Goal: Information Seeking & Learning: Find specific fact

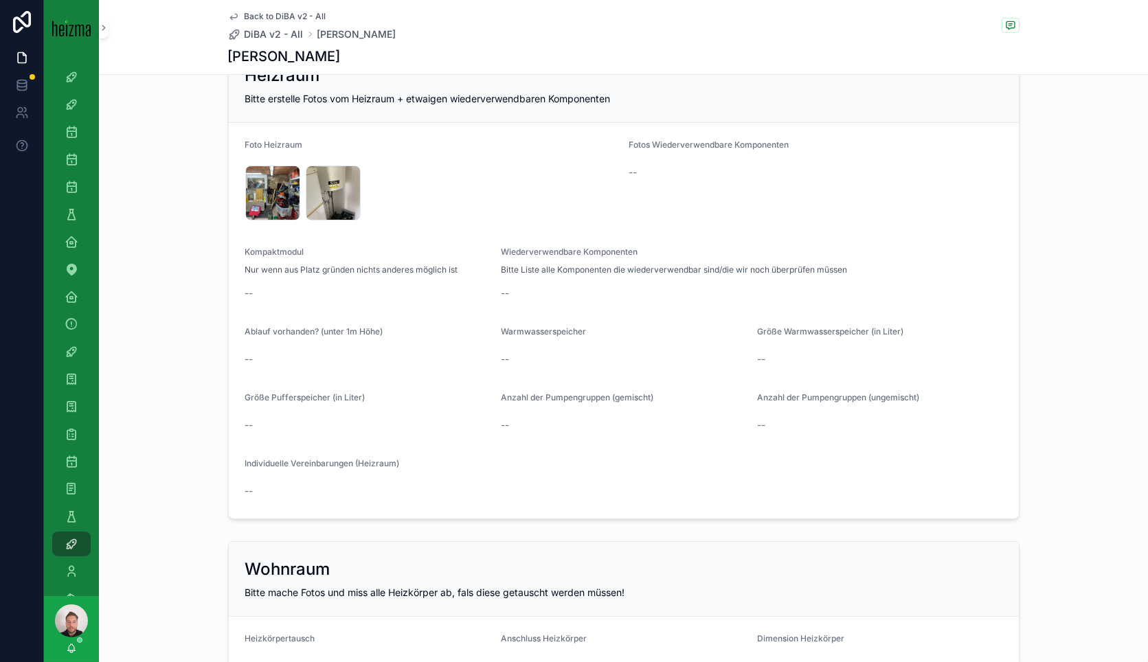
scroll to position [2138, 0]
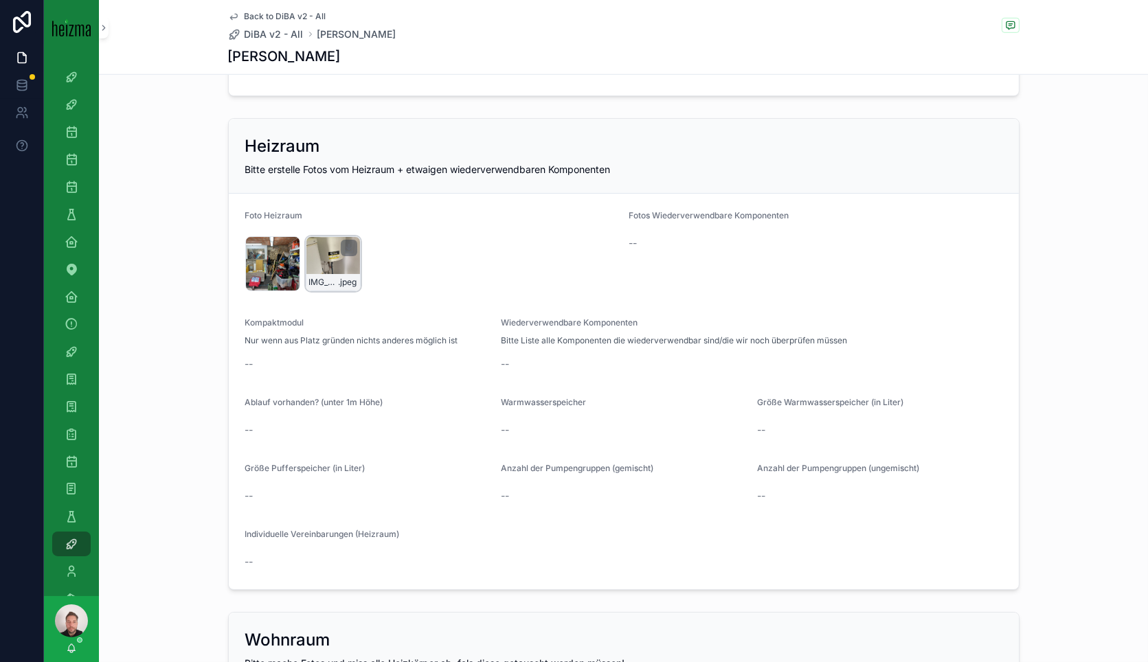
click at [324, 265] on div "IMG_2385 .jpeg" at bounding box center [333, 263] width 55 height 55
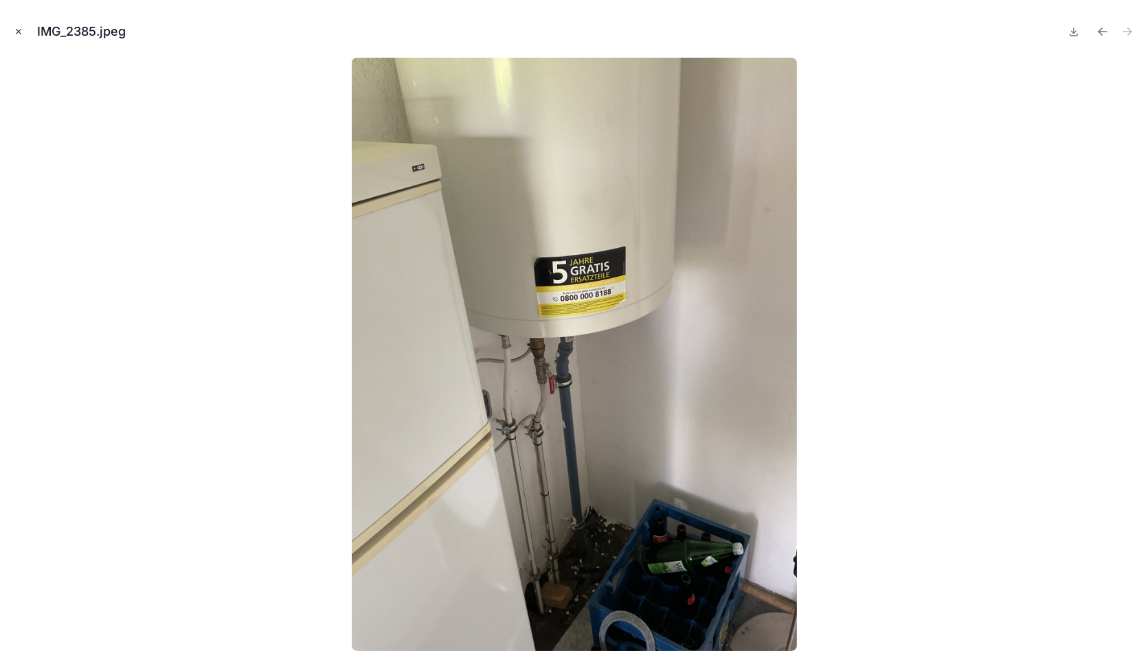
click at [19, 33] on icon "Close modal" at bounding box center [19, 32] width 10 height 10
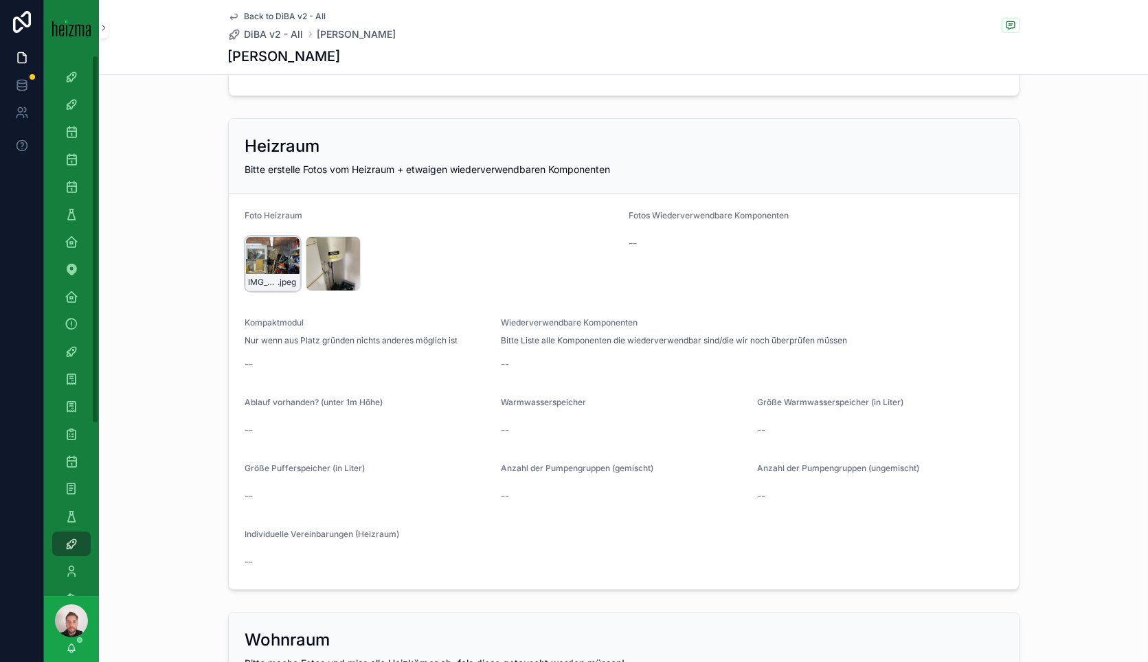
click at [256, 252] on div "IMG_2386 .jpeg" at bounding box center [272, 263] width 55 height 55
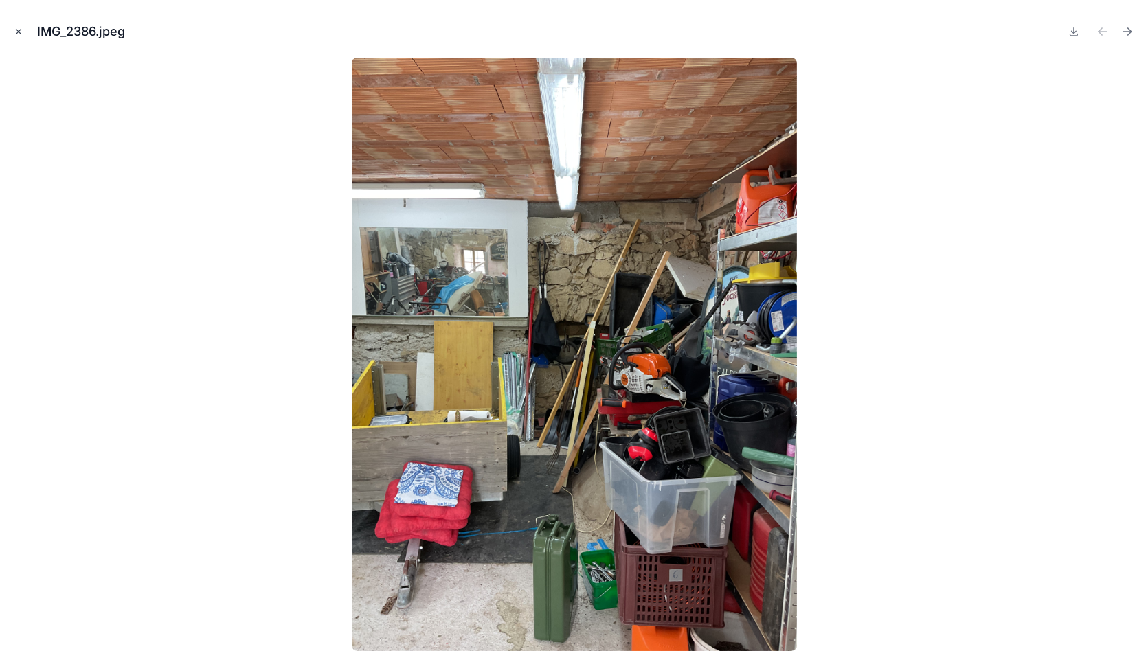
click at [19, 30] on icon "Close modal" at bounding box center [19, 32] width 10 height 10
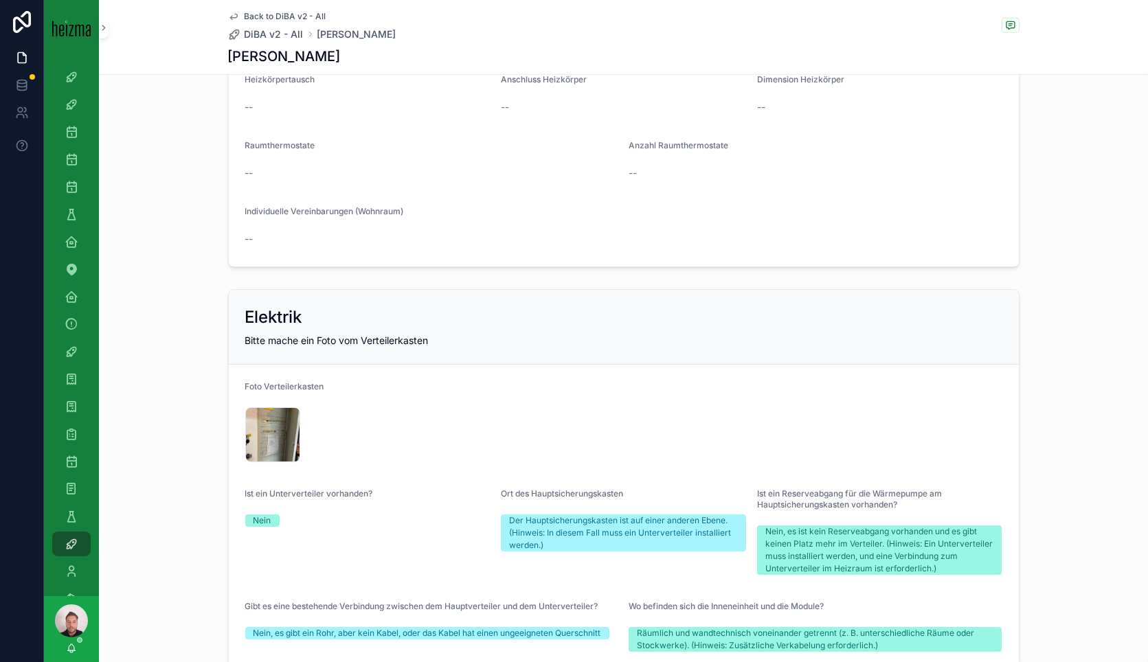
scroll to position [2978, 0]
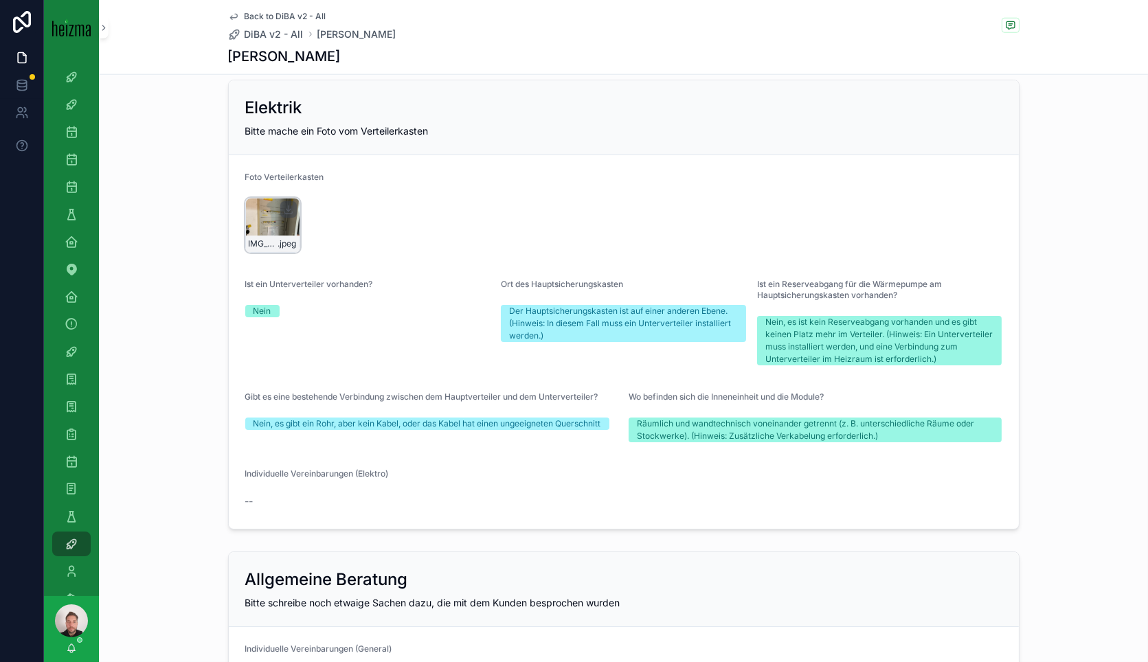
click at [269, 207] on div "IMG_2388 .jpeg" at bounding box center [272, 225] width 55 height 55
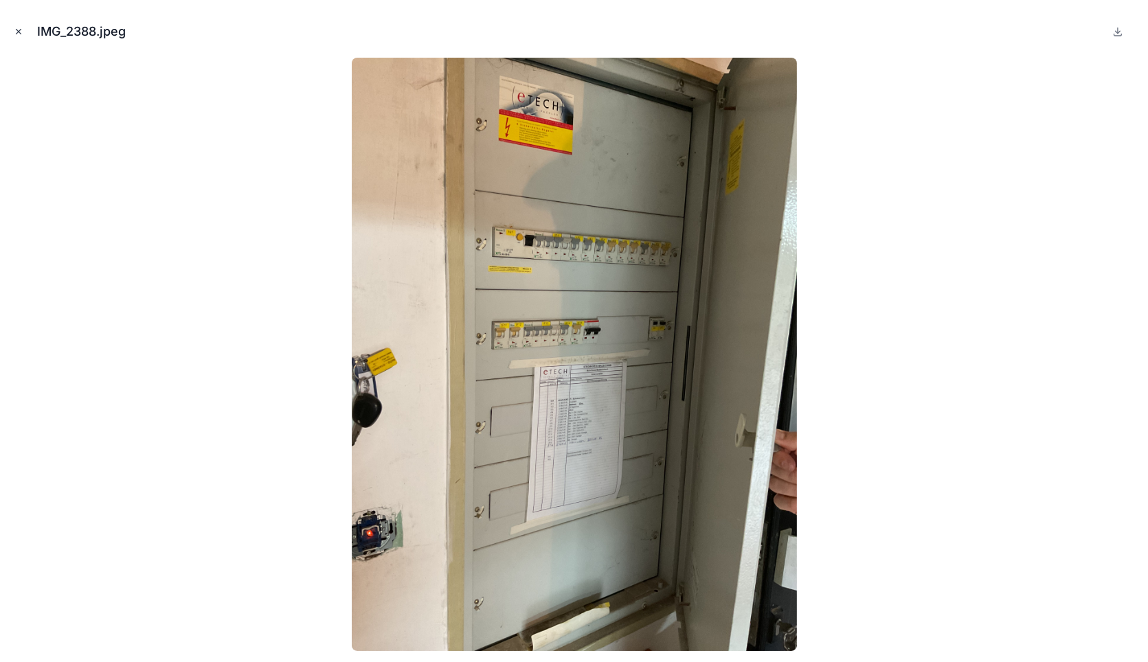
click at [19, 32] on icon "Close modal" at bounding box center [19, 32] width 10 height 10
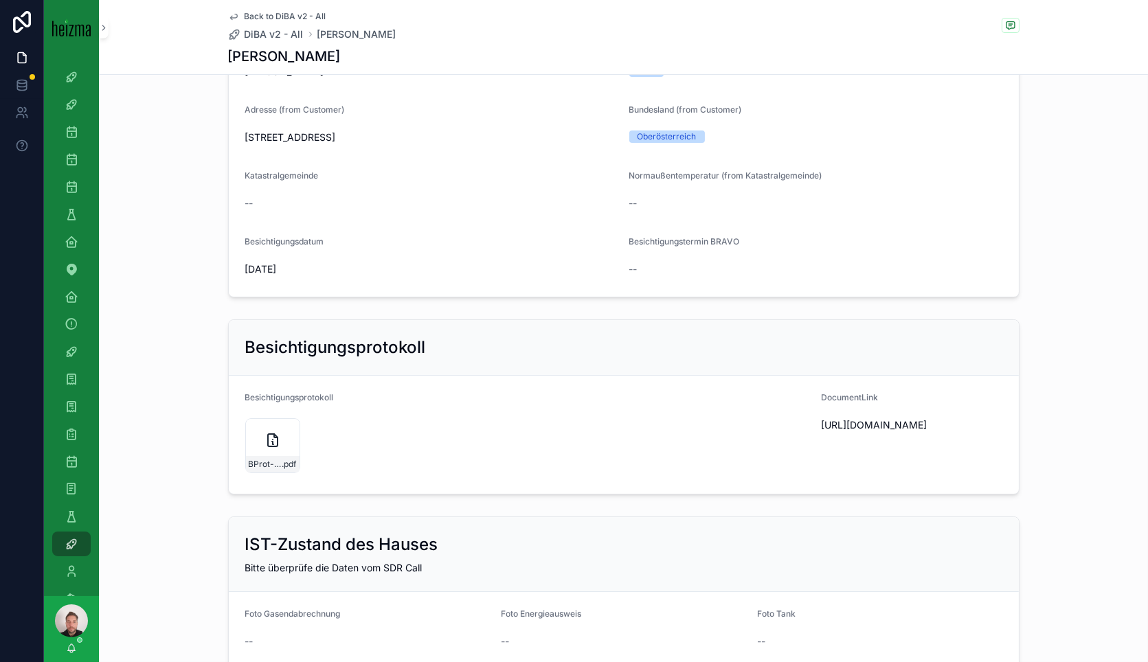
scroll to position [305, 0]
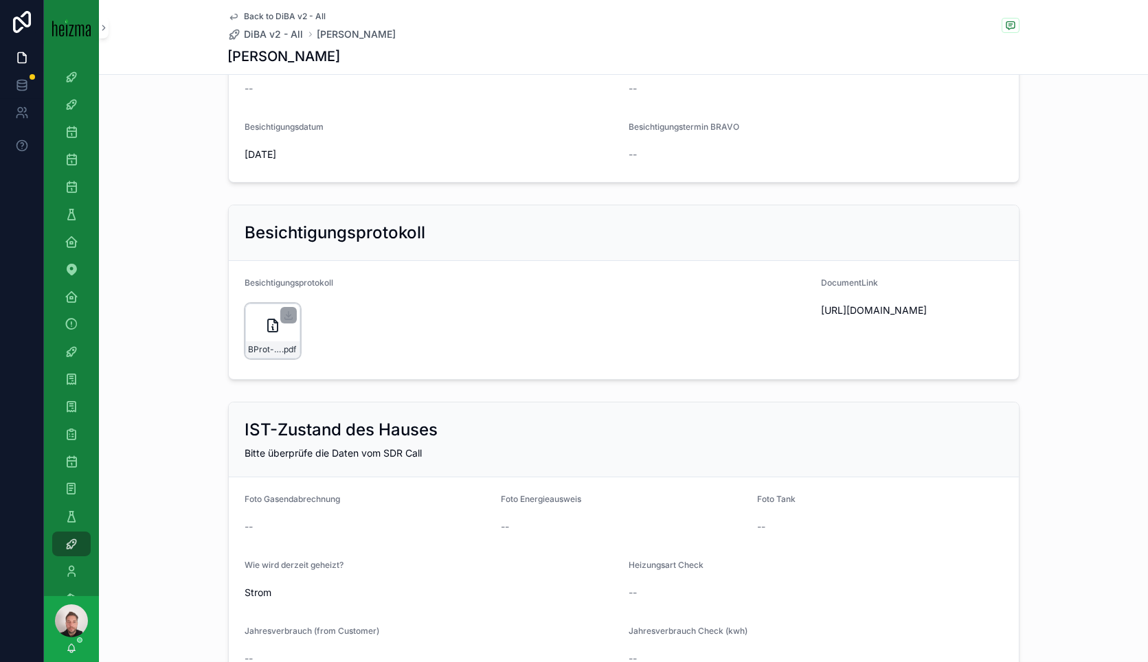
click at [276, 323] on div "BProt-2025-07-11--1539 .pdf" at bounding box center [272, 331] width 55 height 55
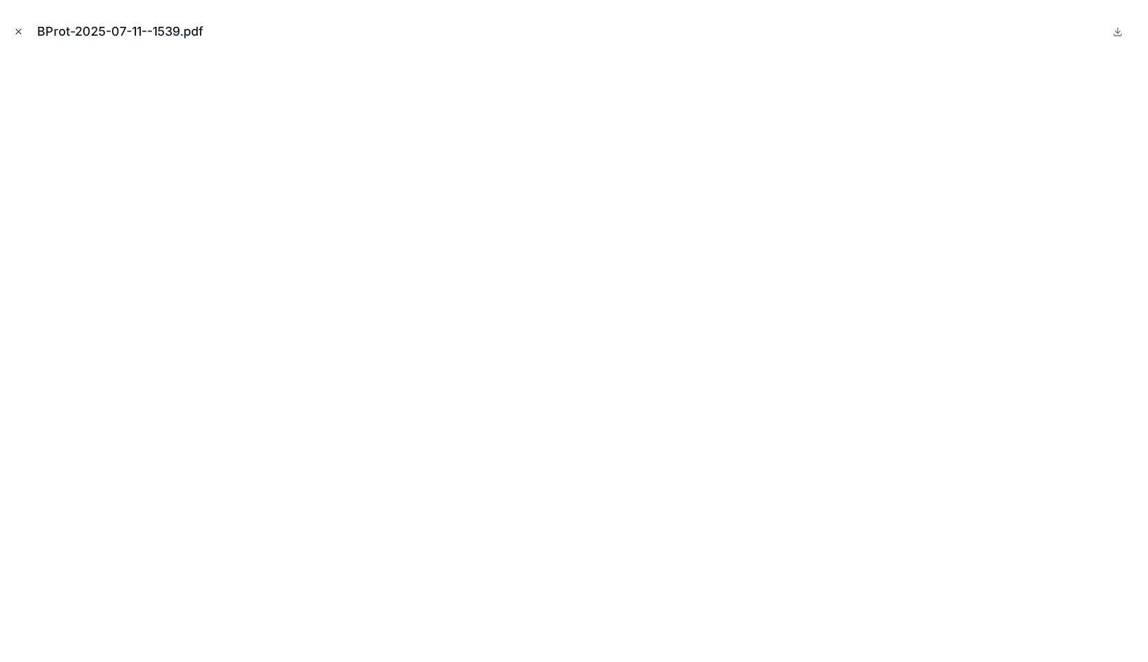
click at [21, 31] on icon "Close modal" at bounding box center [19, 32] width 10 height 10
